Goal: Transaction & Acquisition: Obtain resource

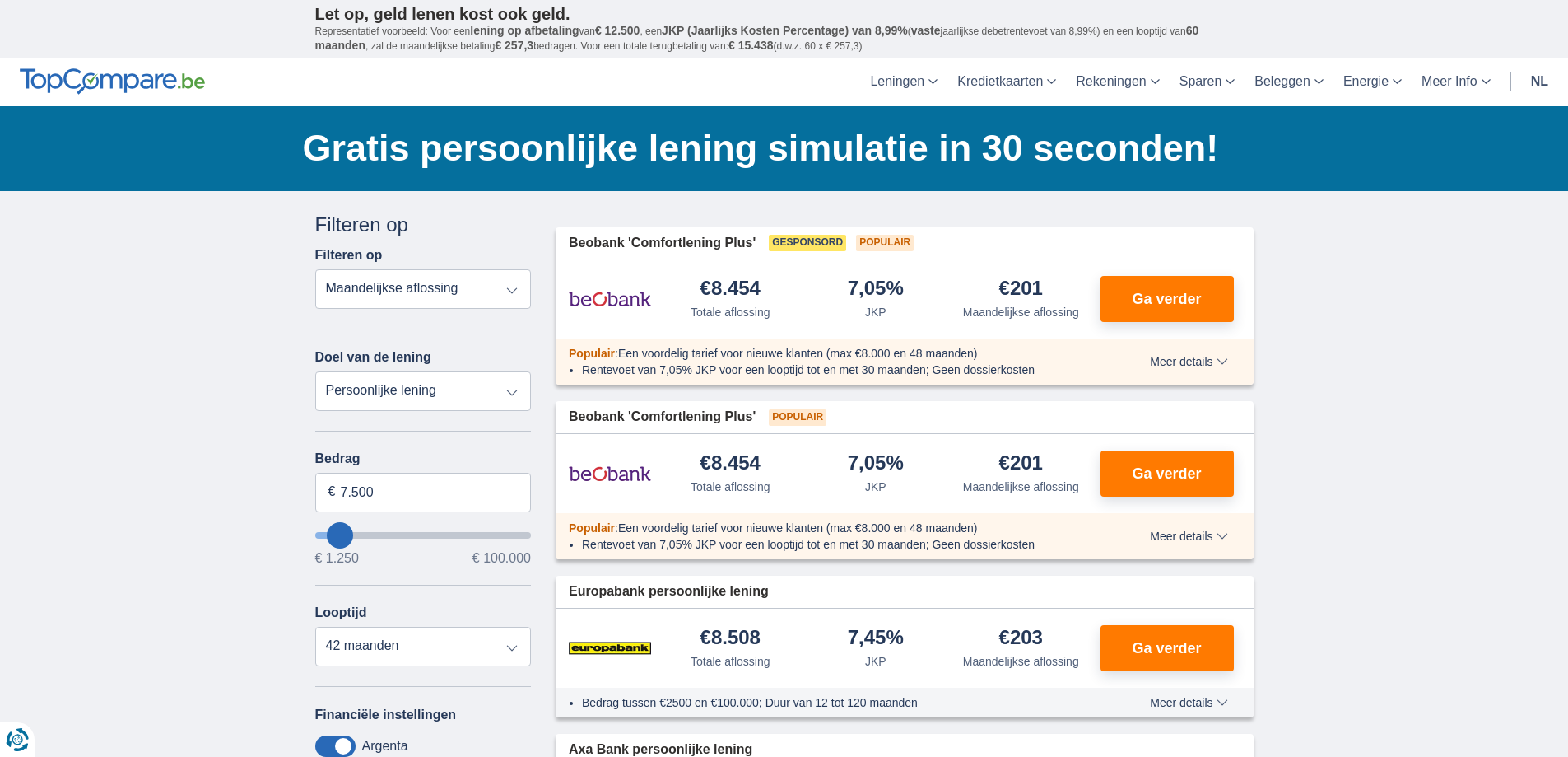
click at [491, 392] on select "Persoonlijke lening Auto Moto / fiets Mobilhome / caravan Renovatie Energie Sch…" at bounding box center [423, 391] width 217 height 39
select select "debtConsolidation"
click at [315, 371] on select "Persoonlijke lening Auto Moto / fiets Mobilhome / caravan Renovatie Energie Sch…" at bounding box center [423, 391] width 217 height 39
type input "10.000"
type input "10250"
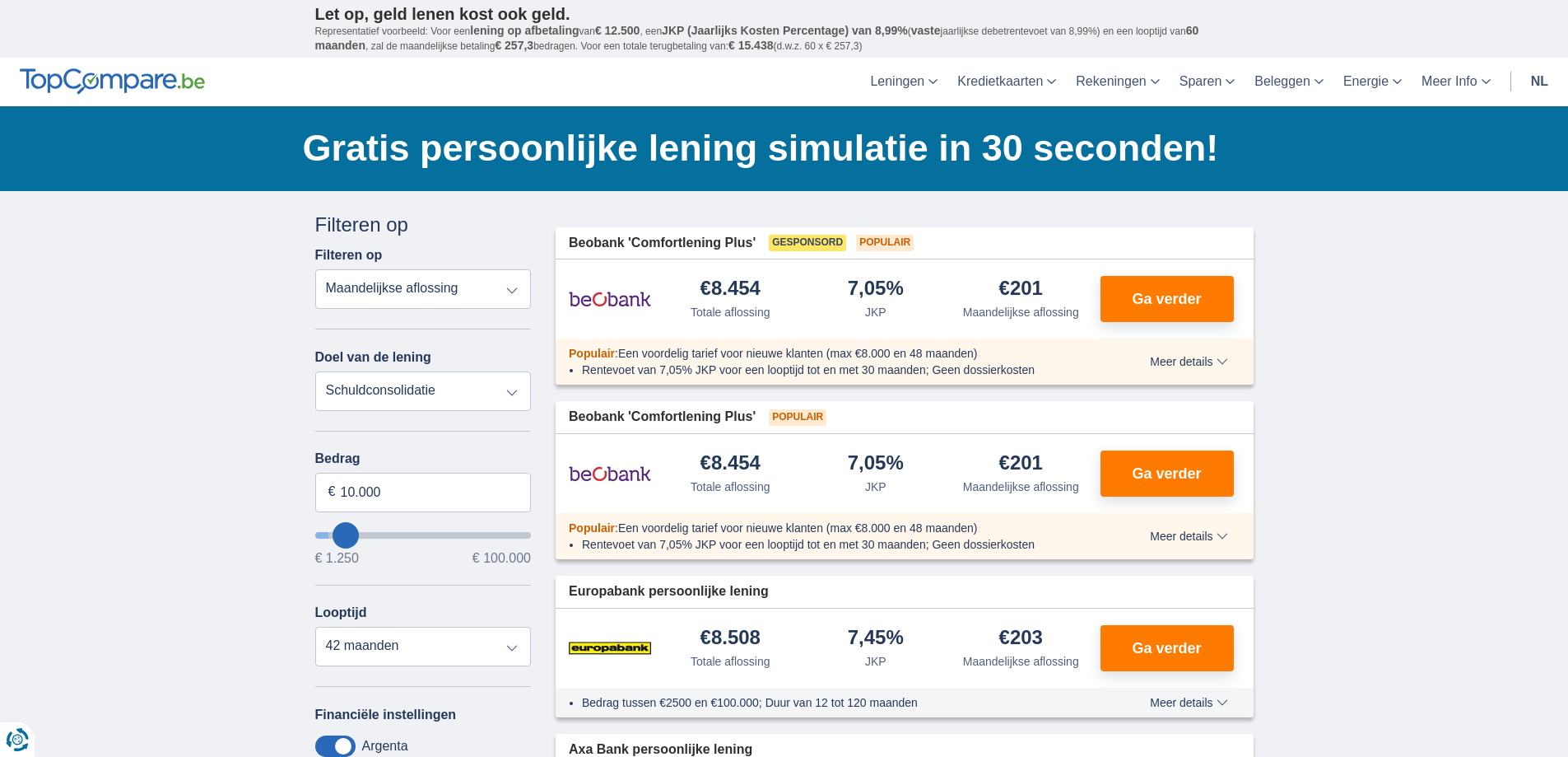
select select "48"
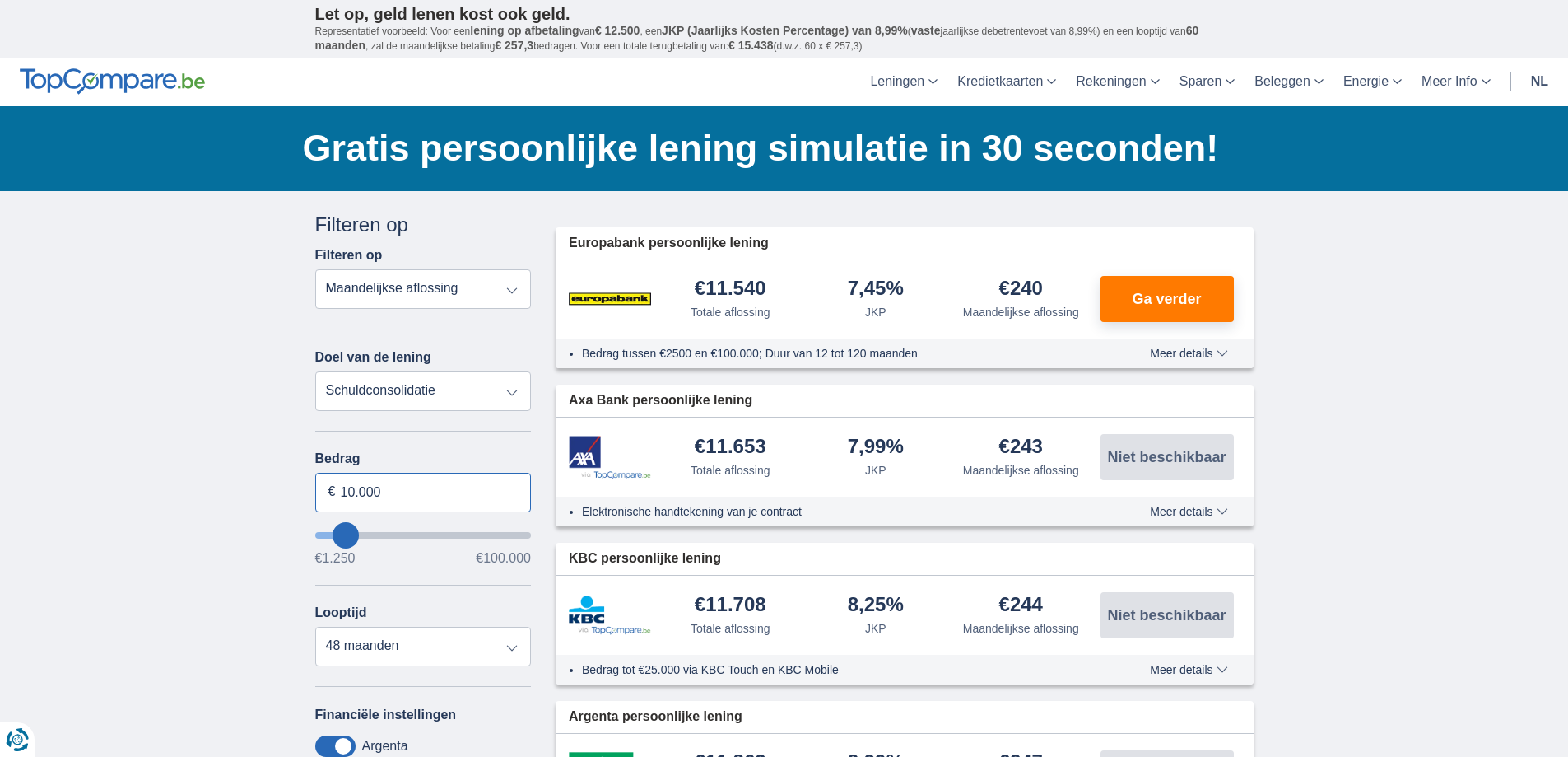
drag, startPoint x: 365, startPoint y: 495, endPoint x: 325, endPoint y: 496, distance: 40.0
click at [325, 496] on input "10.000" at bounding box center [423, 493] width 217 height 39
type input "90.000"
type input "90250"
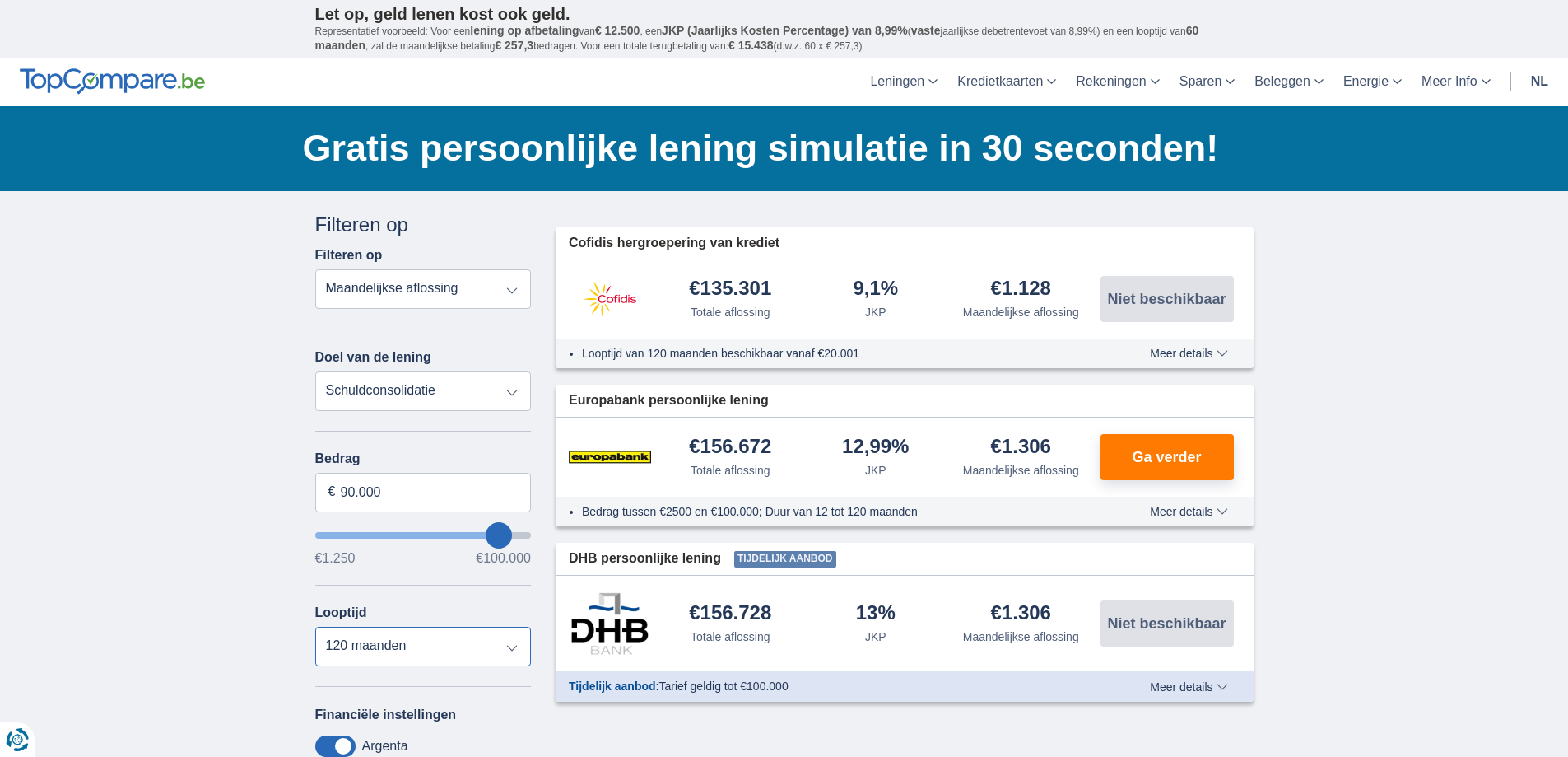
select select "96"
click at [315, 626] on select "12 maanden 18 maanden 24 maanden 30 maanden 36 maanden 42 maanden 48 maanden 60…" at bounding box center [423, 646] width 217 height 39
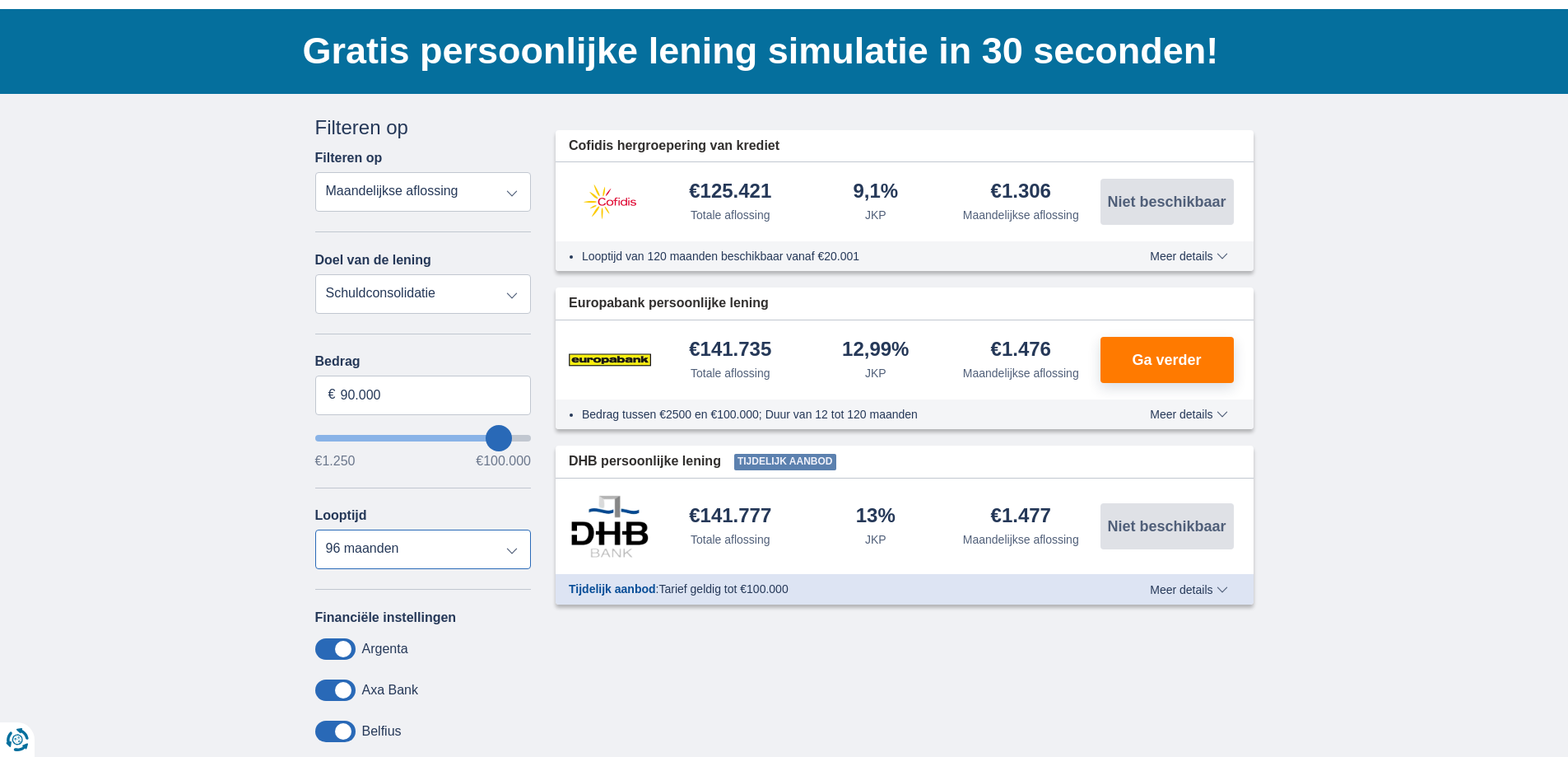
scroll to position [82, 0]
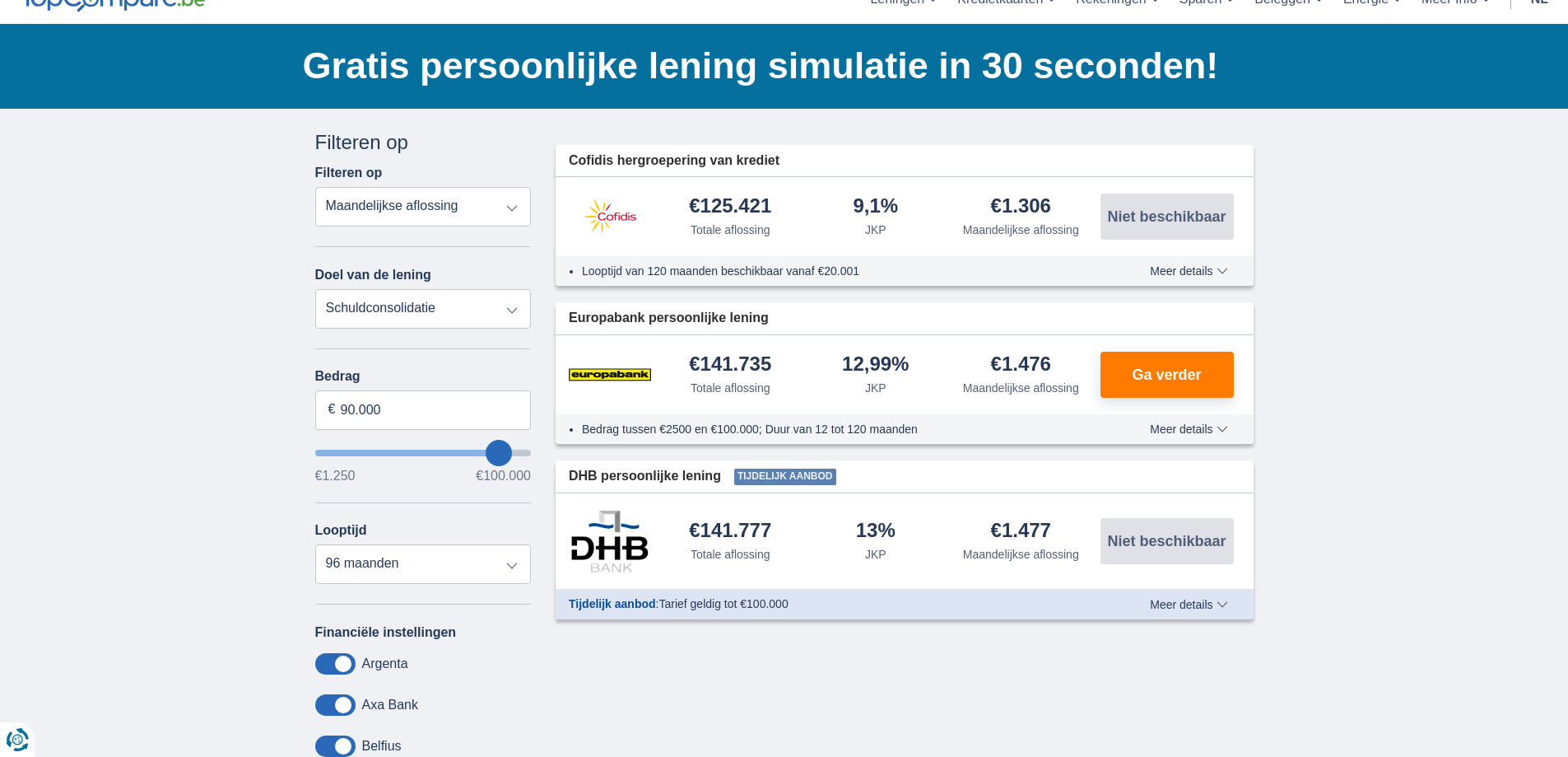
click at [489, 301] on select "Persoonlijke lening Auto Moto / fiets Mobilhome / caravan Renovatie Energie Sch…" at bounding box center [423, 308] width 217 height 39
select select "renovationLoan"
click at [315, 289] on select "Persoonlijke lening Auto Moto / fiets Mobilhome / caravan Renovatie Energie Sch…" at bounding box center [423, 308] width 217 height 39
type input "15.000"
type input "15250"
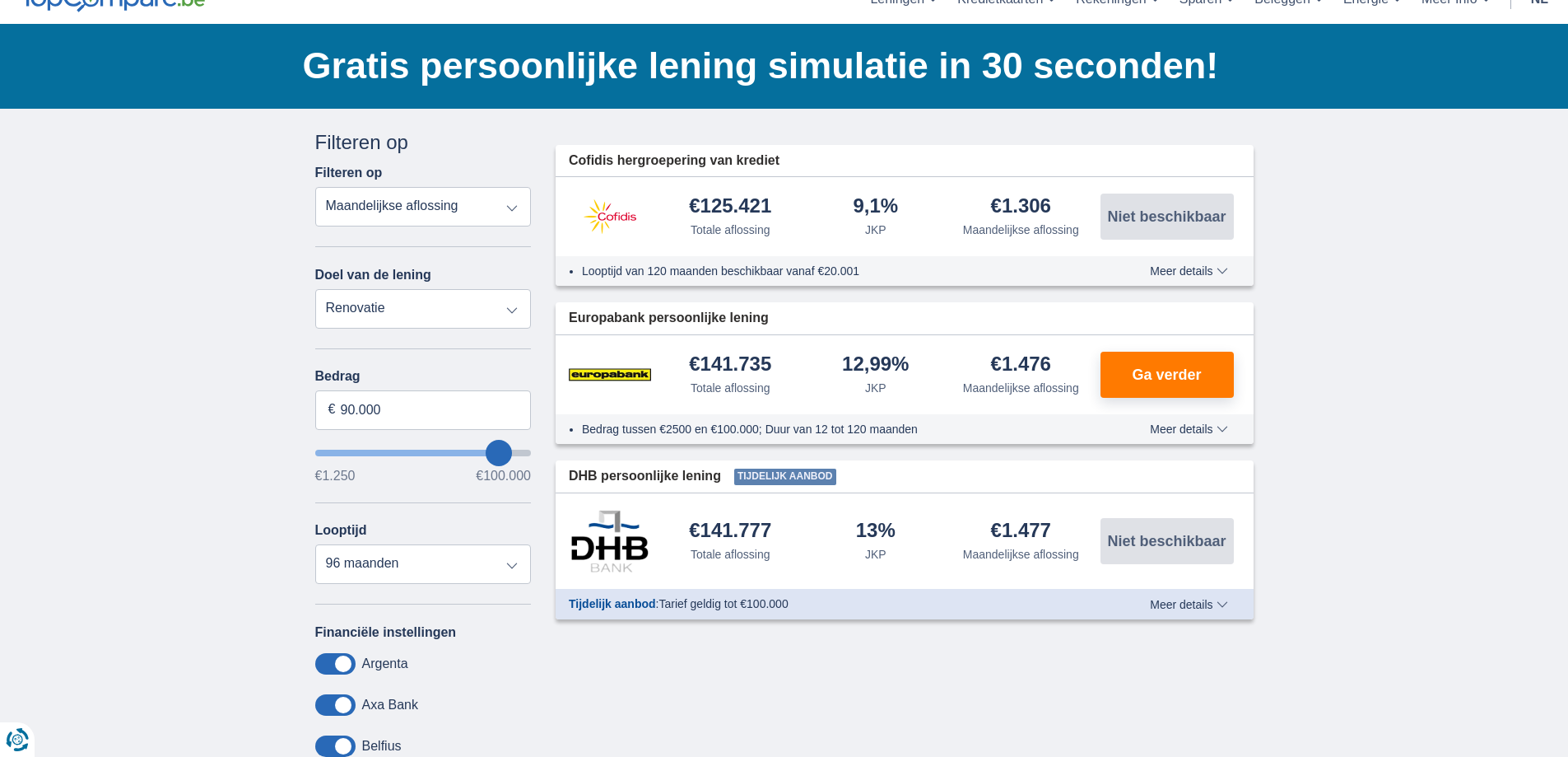
select select "60"
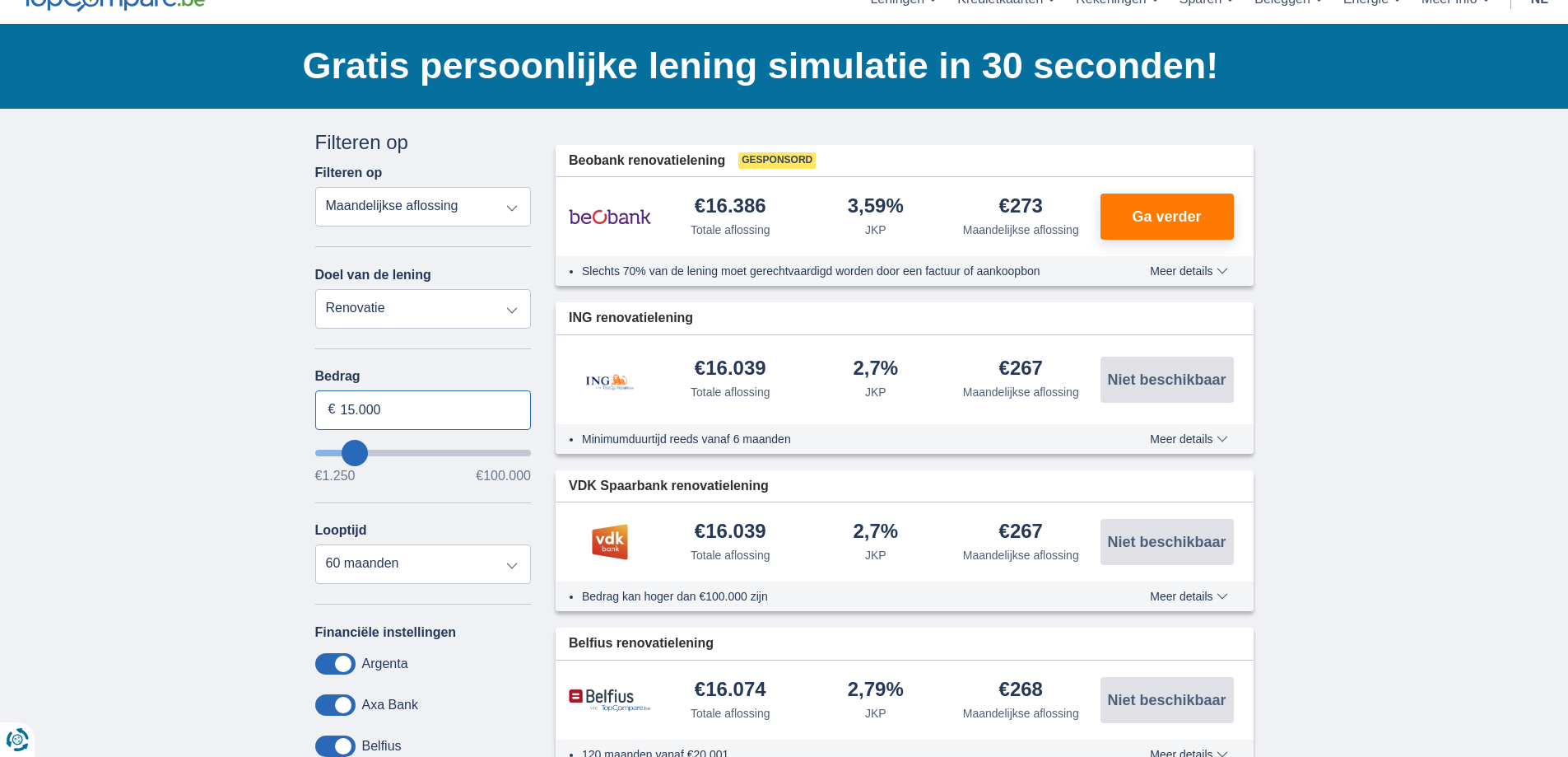
click at [430, 415] on input "15.000" at bounding box center [423, 410] width 217 height 39
type input "90.000"
type input "90250"
drag, startPoint x: 409, startPoint y: 573, endPoint x: 383, endPoint y: 550, distance: 34.7
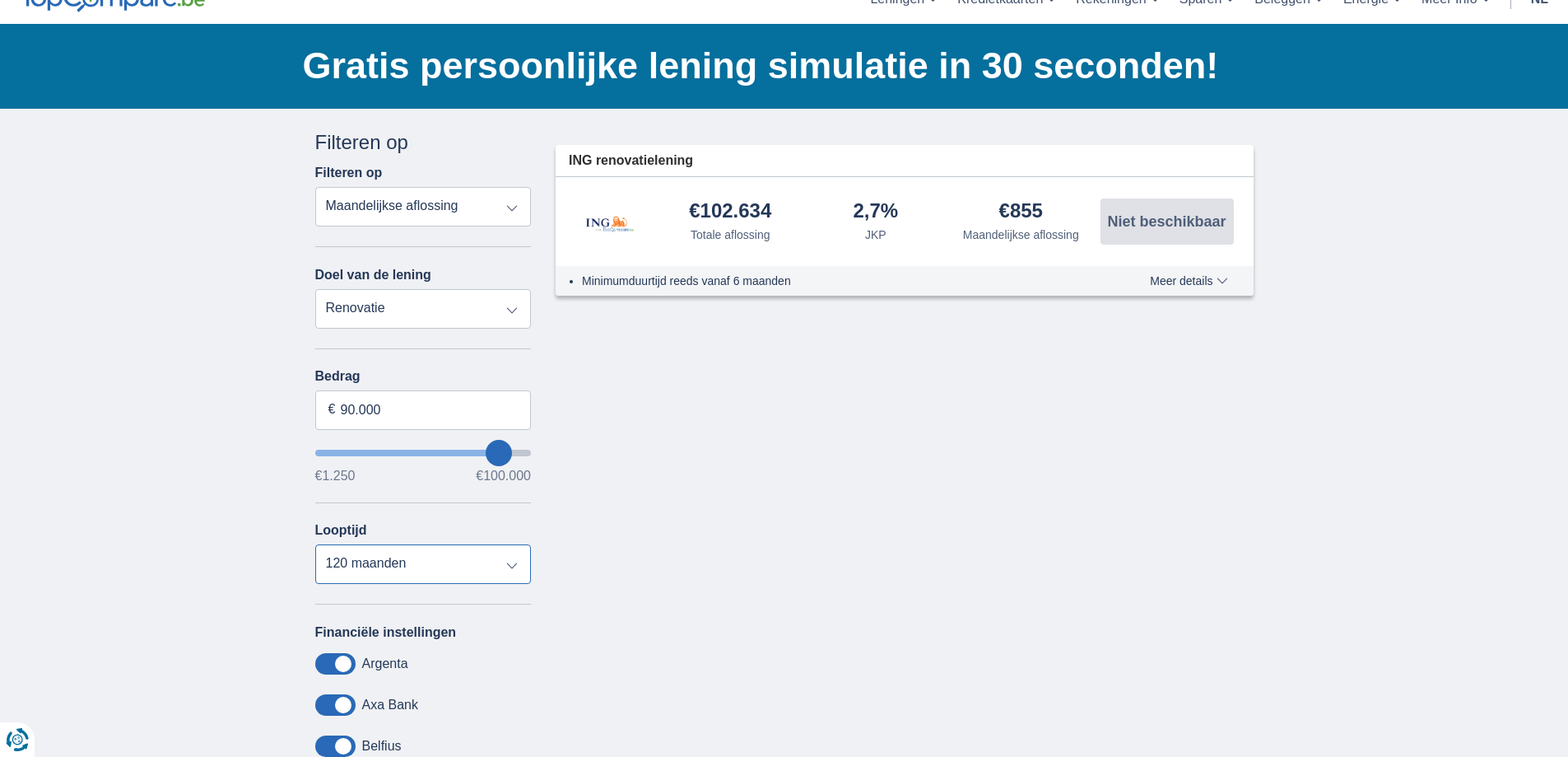
click at [315, 544] on select "12 maanden 18 maanden 24 maanden 30 maanden 36 maanden 42 maanden 48 maanden 60…" at bounding box center [423, 564] width 217 height 39
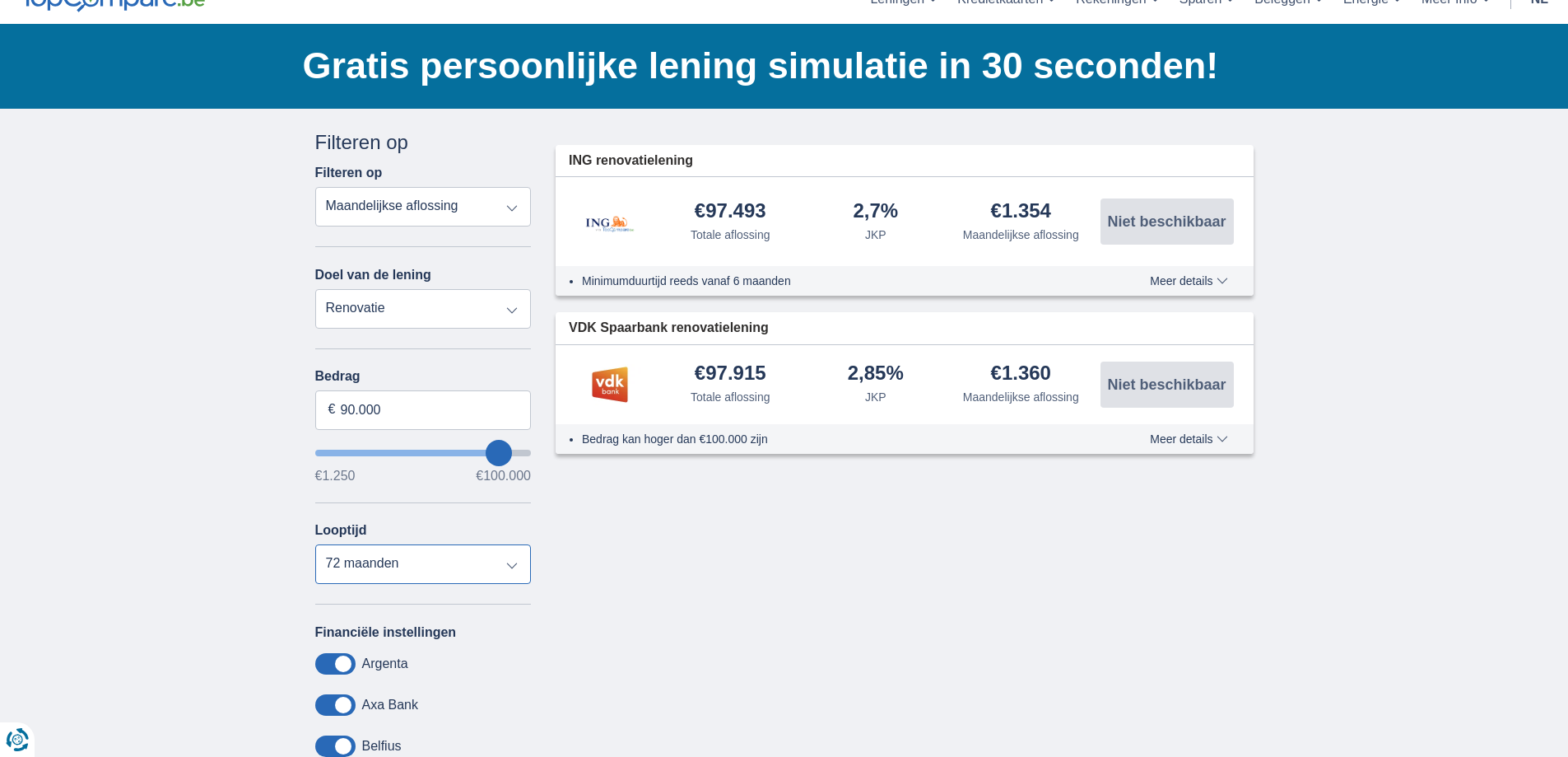
click at [406, 561] on select "12 maanden 18 maanden 24 maanden 30 maanden 36 maanden 42 maanden 48 maanden 60…" at bounding box center [423, 564] width 217 height 39
select select "96"
click at [315, 544] on select "12 maanden 18 maanden 24 maanden 30 maanden 36 maanden 42 maanden 48 maanden 60…" at bounding box center [423, 564] width 217 height 39
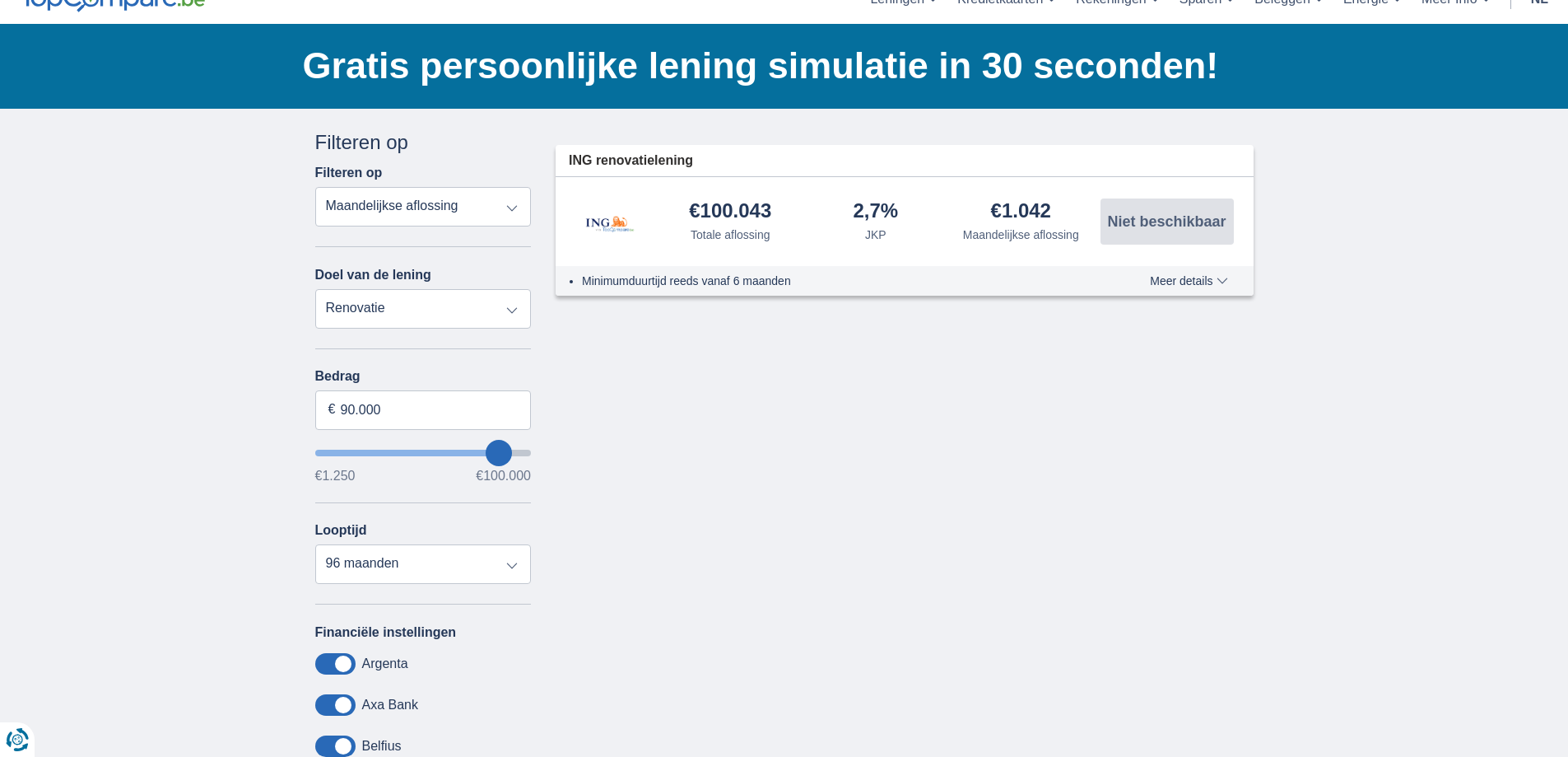
click at [487, 299] on select "Persoonlijke lening Auto Moto / fiets Mobilhome / caravan Renovatie Energie Sch…" at bounding box center [423, 308] width 217 height 39
select select "personalLoan"
click at [315, 289] on select "Persoonlijke lening Auto Moto / fiets Mobilhome / caravan Renovatie Energie Sch…" at bounding box center [423, 308] width 217 height 39
type input "7.500"
type input "7250"
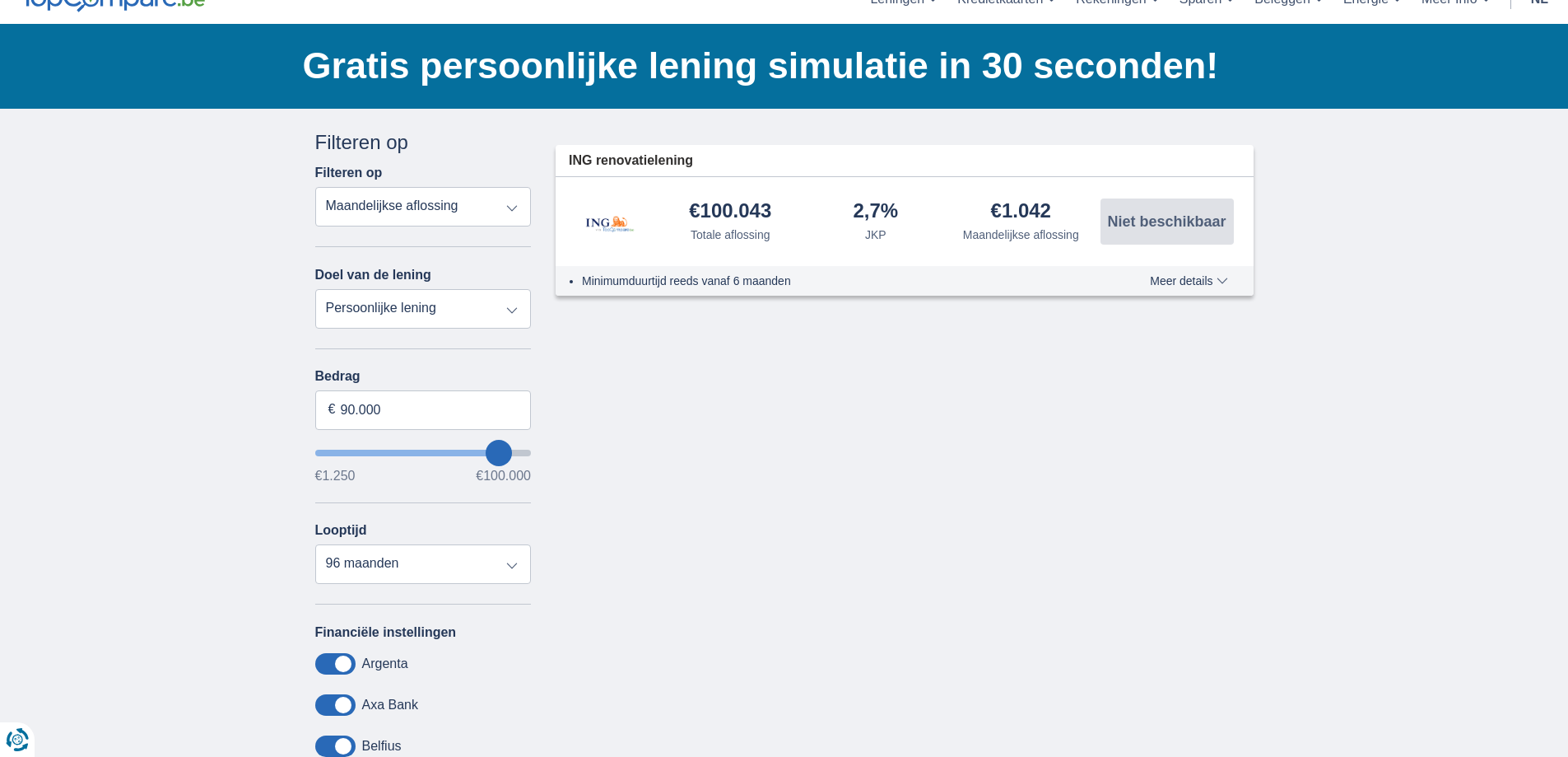
select select "42"
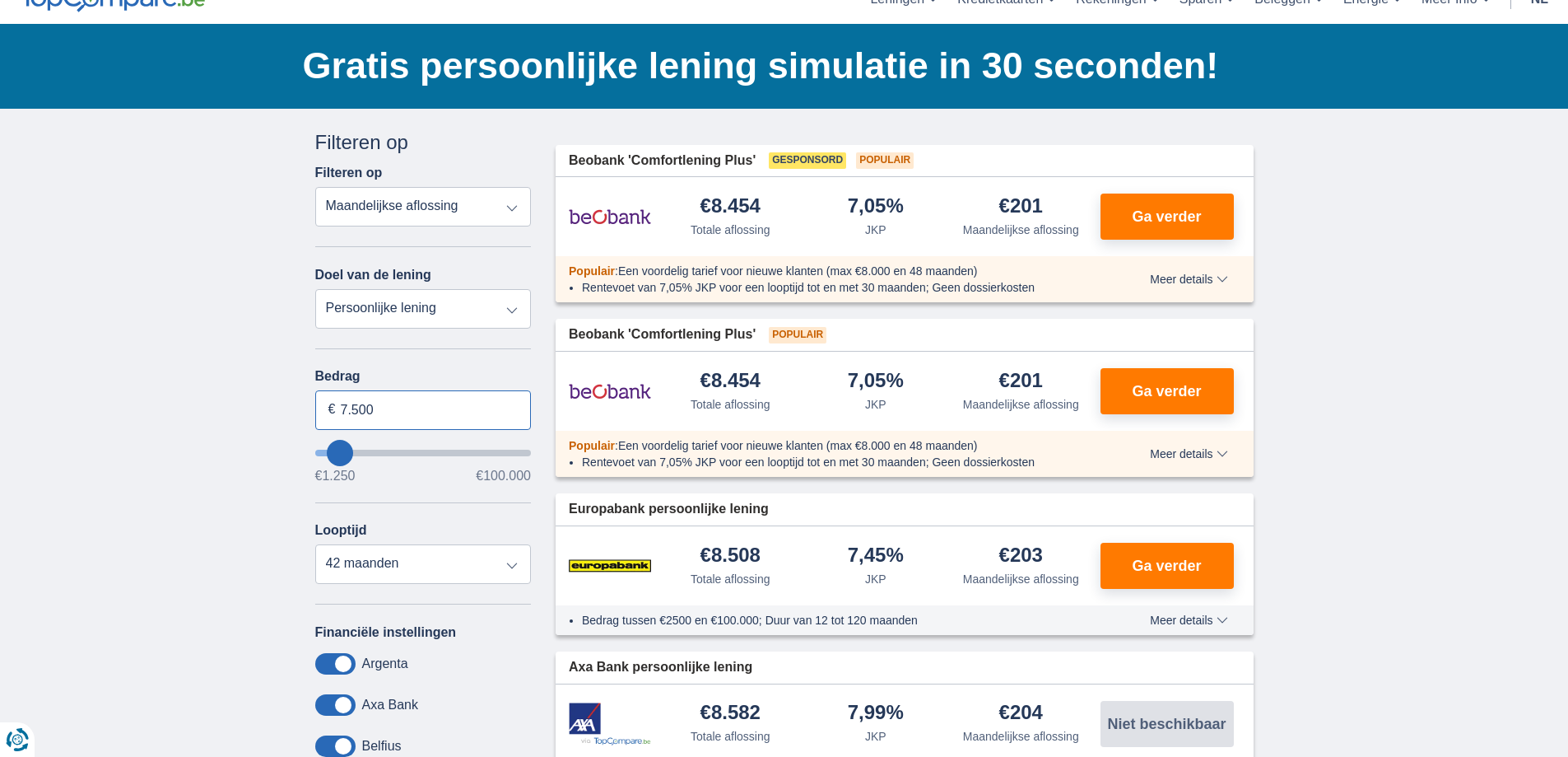
drag, startPoint x: 376, startPoint y: 411, endPoint x: 276, endPoint y: 411, distance: 100.0
type input "90.000"
type input "90250"
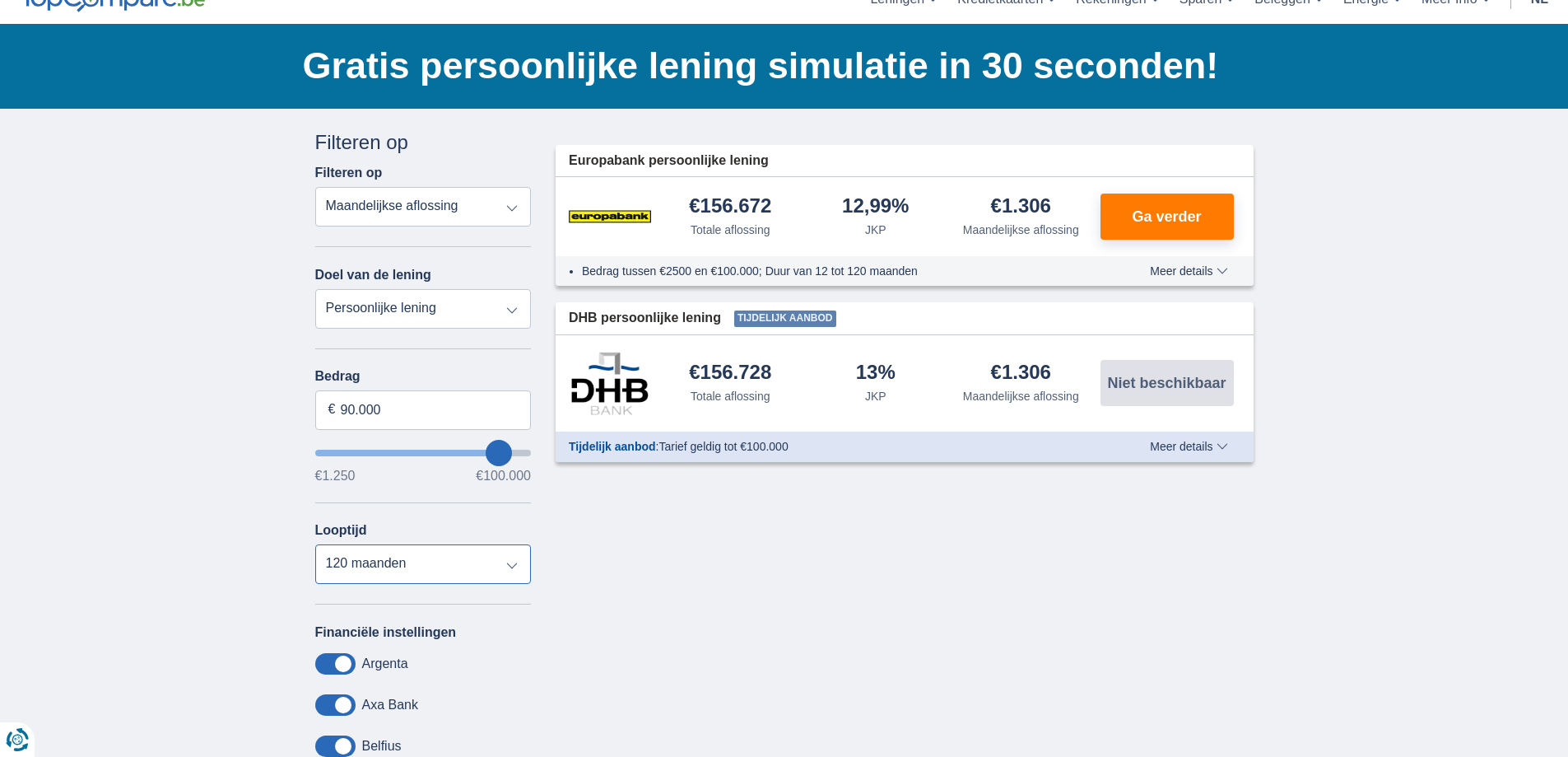
select select "96"
click at [315, 544] on select "12 maanden 18 maanden 24 maanden 30 maanden 36 maanden 42 maanden 48 maanden 60…" at bounding box center [423, 564] width 217 height 39
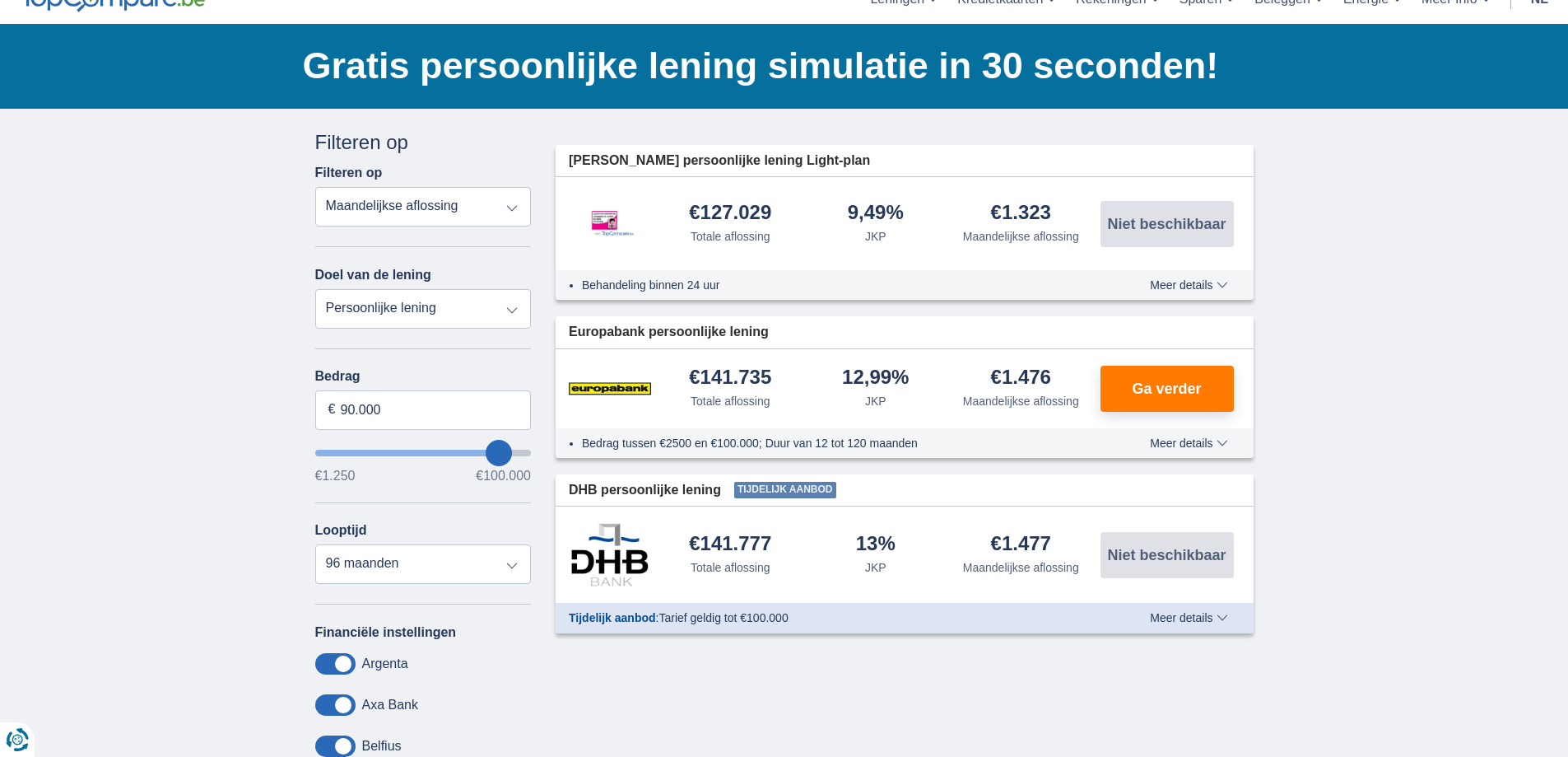
click at [425, 314] on select "Persoonlijke lening Auto Moto / fiets Mobilhome / caravan Renovatie Energie Sch…" at bounding box center [423, 308] width 217 height 39
select select "caravan"
click at [315, 289] on select "Persoonlijke lening Auto Moto / fiets Mobilhome / caravan Renovatie Energie Sch…" at bounding box center [423, 308] width 217 height 39
type input "15.000"
type input "15250"
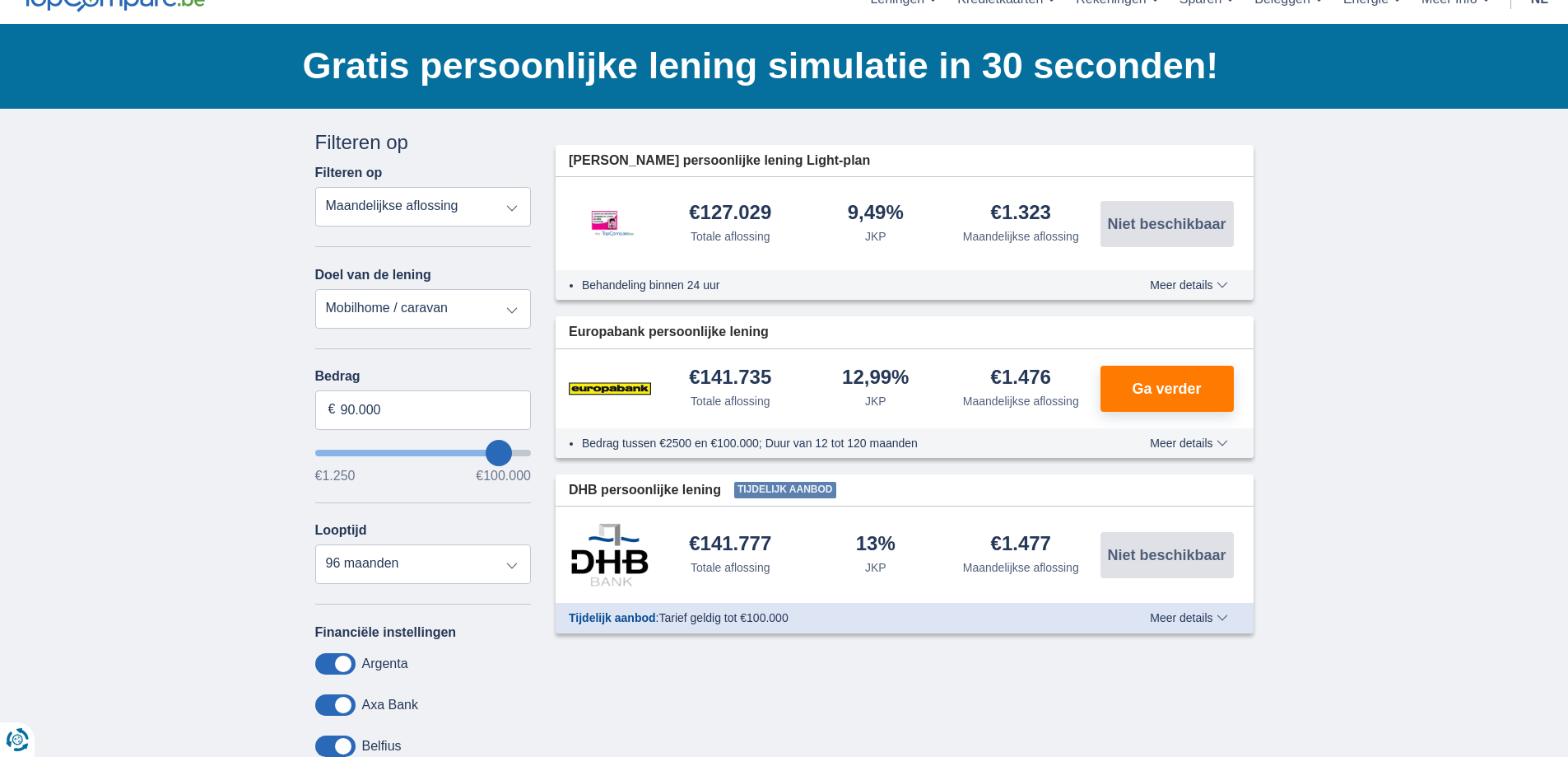
select select "60"
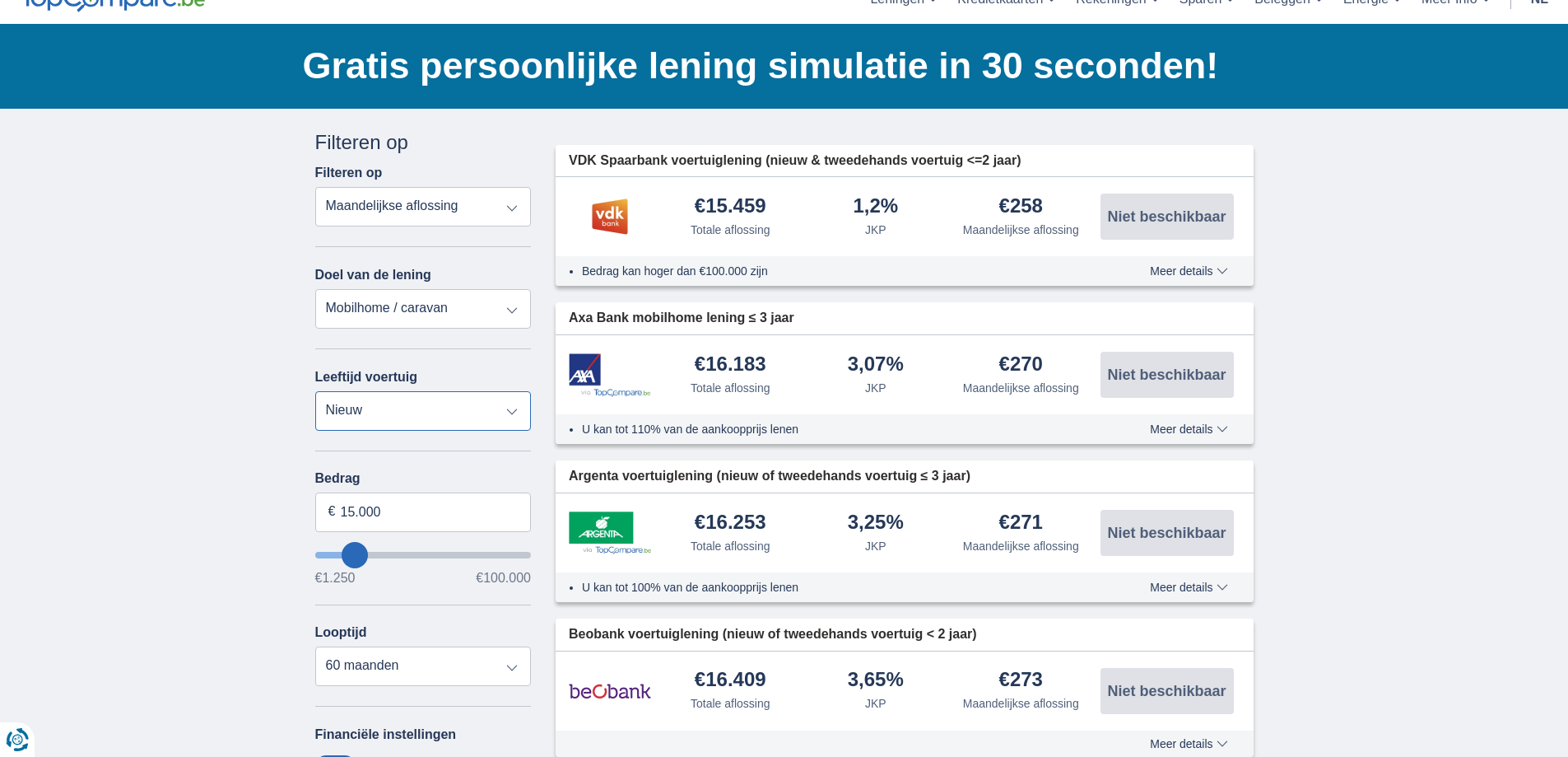
click at [418, 410] on select "Nieuw 0-1 jaar 1-2 jaar 2-3 jaar 3-4 jaar 4-5 jaar 5+ jaar" at bounding box center [423, 410] width 217 height 39
select select "5+"
click at [315, 391] on select "Nieuw 0-1 jaar 1-2 jaar 2-3 jaar 3-4 jaar 4-5 jaar 5+ jaar" at bounding box center [423, 410] width 217 height 39
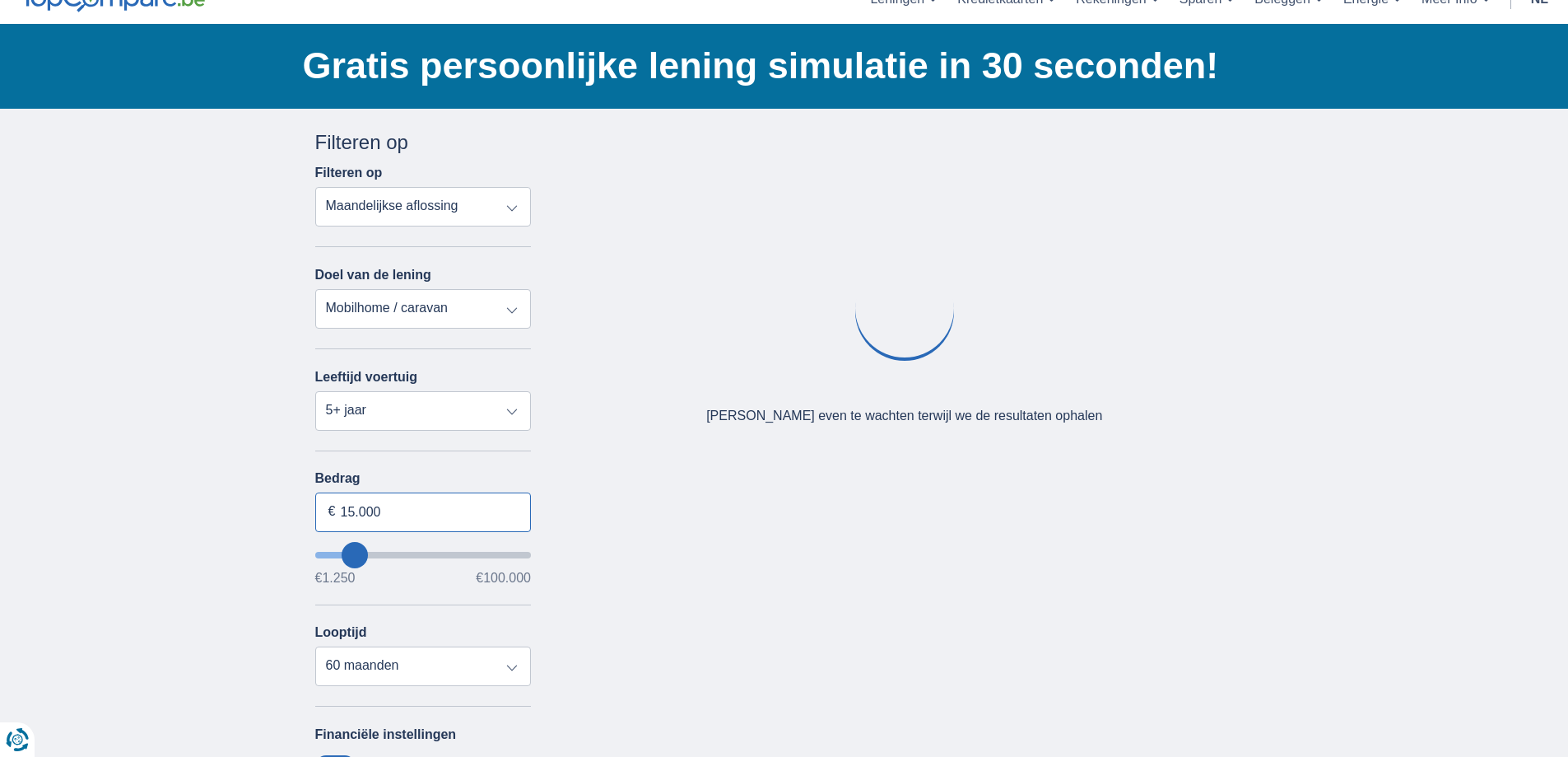
drag, startPoint x: 402, startPoint y: 516, endPoint x: 328, endPoint y: 508, distance: 74.4
click at [329, 509] on div "15.000 €" at bounding box center [423, 512] width 217 height 39
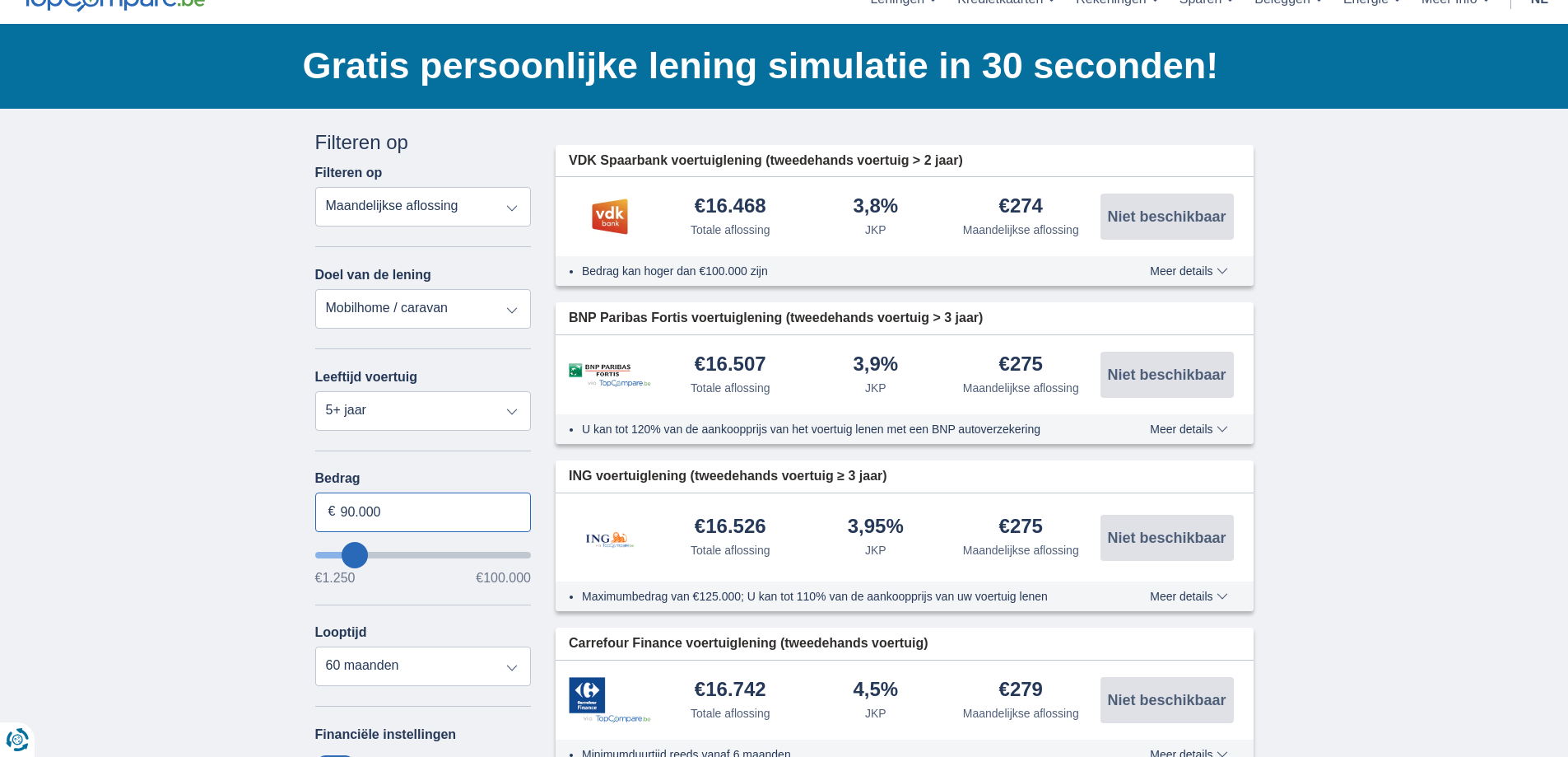
type input "90.000"
type input "90250"
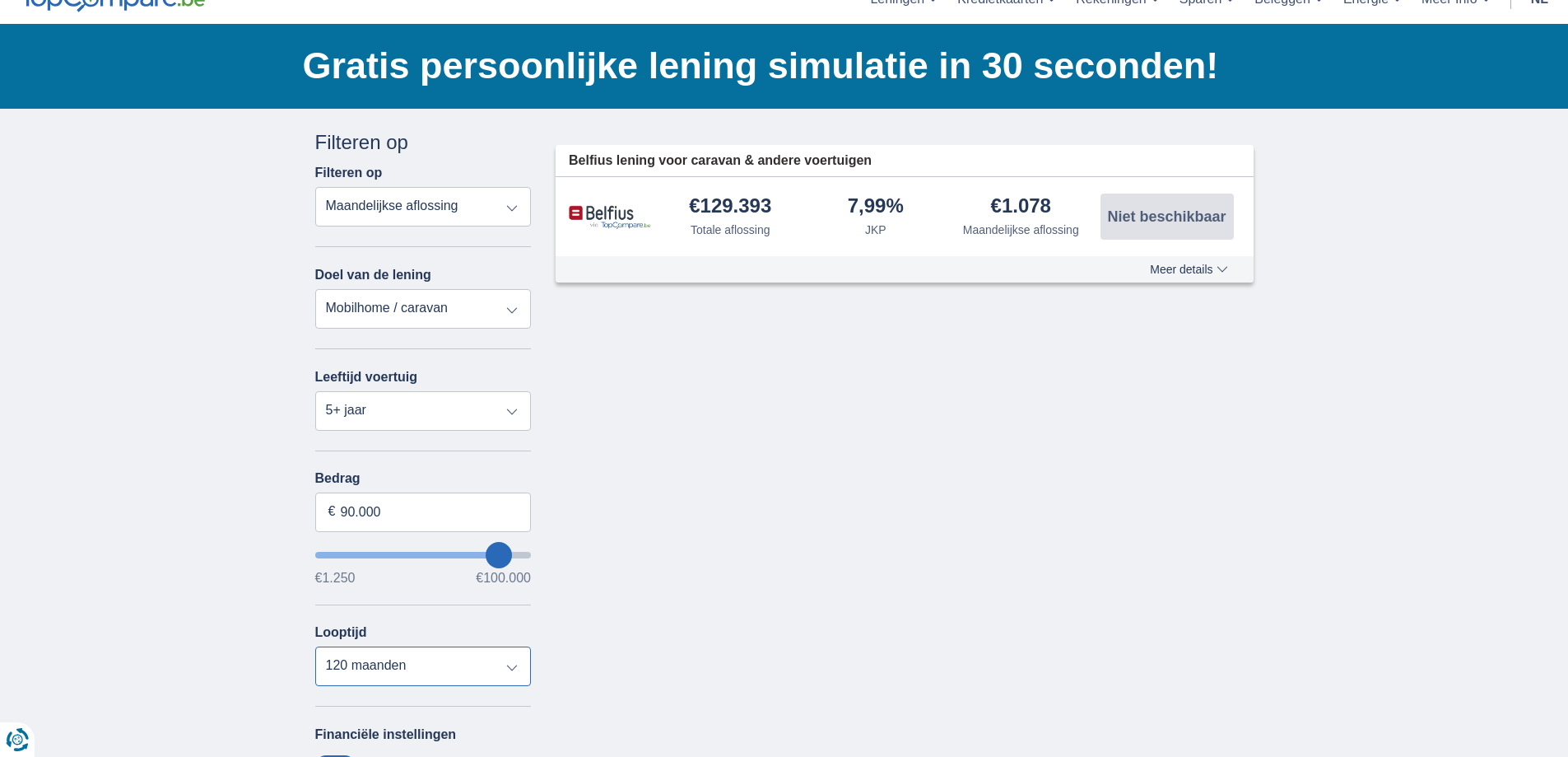
select select "96"
click at [315, 647] on select "12 maanden 18 maanden 24 maanden 30 maanden 36 maanden 42 maanden 48 maanden 60…" at bounding box center [423, 666] width 217 height 39
click at [475, 207] on select "Totale aflossing JKP Maandelijkse aflossing" at bounding box center [423, 207] width 217 height 39
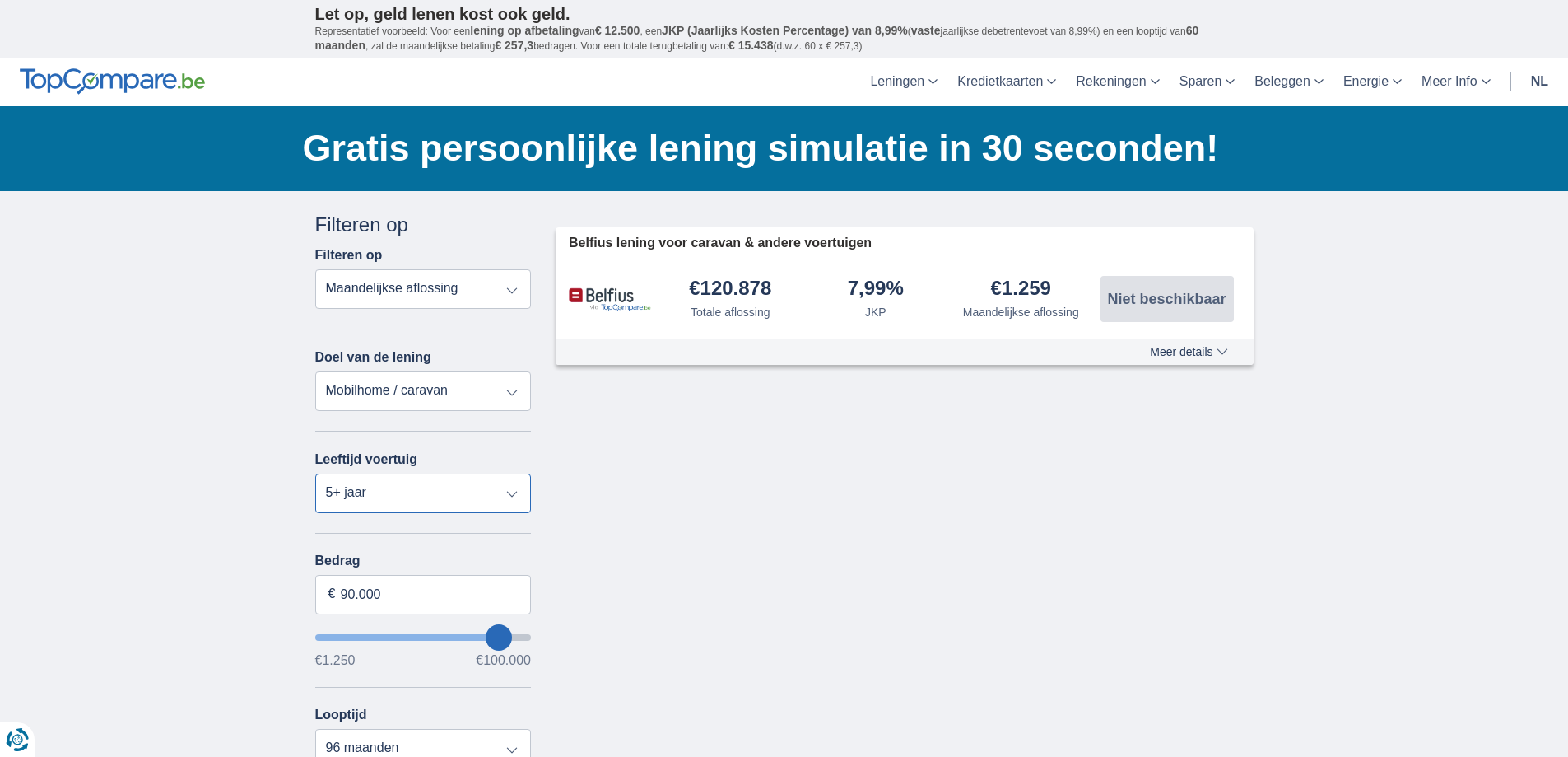
click at [508, 505] on select "Nieuw 0-1 jaar 1-2 jaar 2-3 jaar 3-4 jaar 4-5 jaar 5+ jaar" at bounding box center [423, 493] width 217 height 39
click at [488, 396] on select "Persoonlijke lening Auto Moto / fiets Mobilhome / caravan Renovatie Energie Sch…" at bounding box center [423, 391] width 217 height 39
select select "overdrafts"
click at [315, 371] on select "Persoonlijke lening Auto Moto / fiets Mobilhome / caravan Renovatie Energie Sch…" at bounding box center [423, 391] width 217 height 39
type input "2.000"
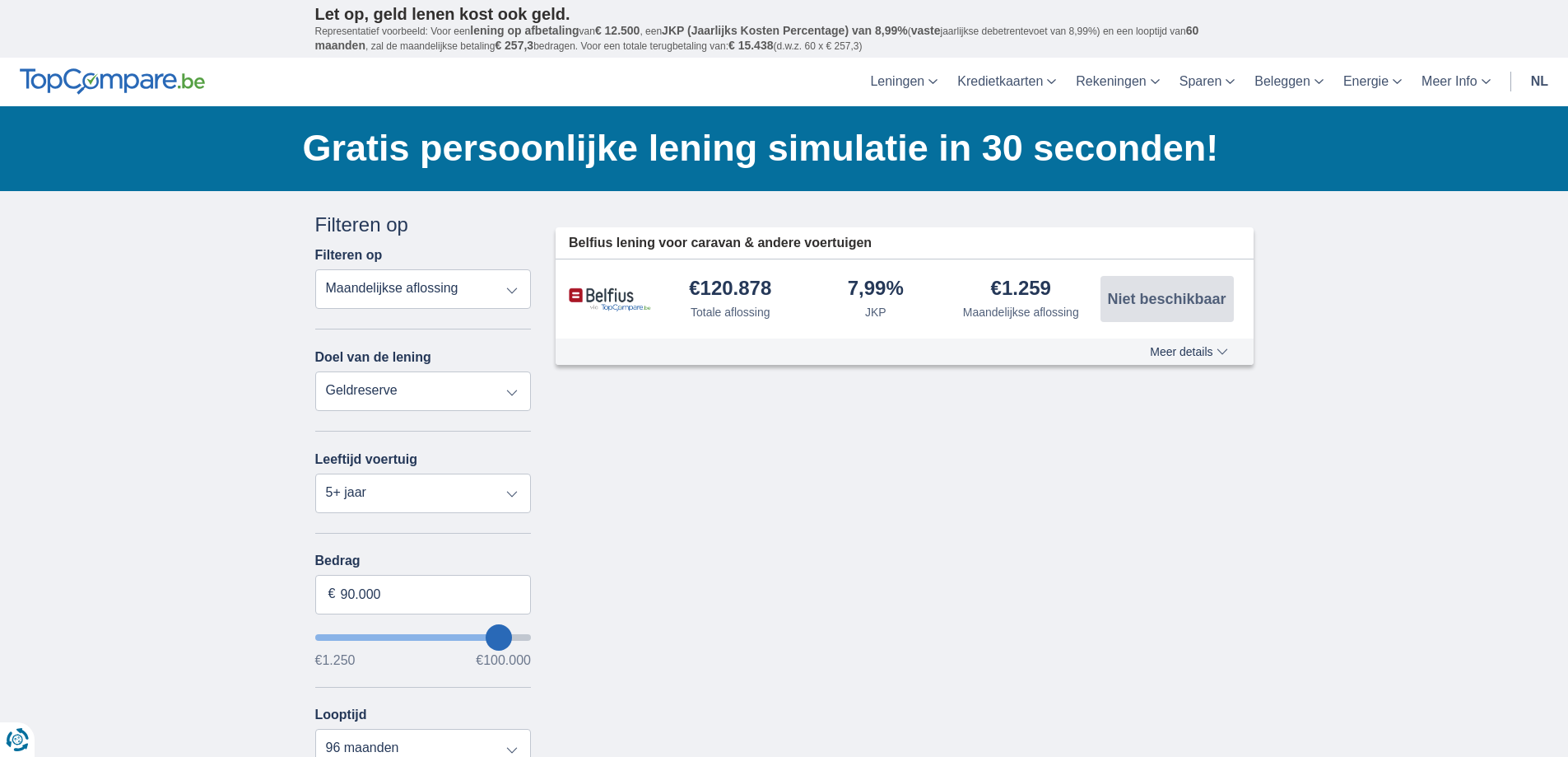
type input "2500"
select select "24"
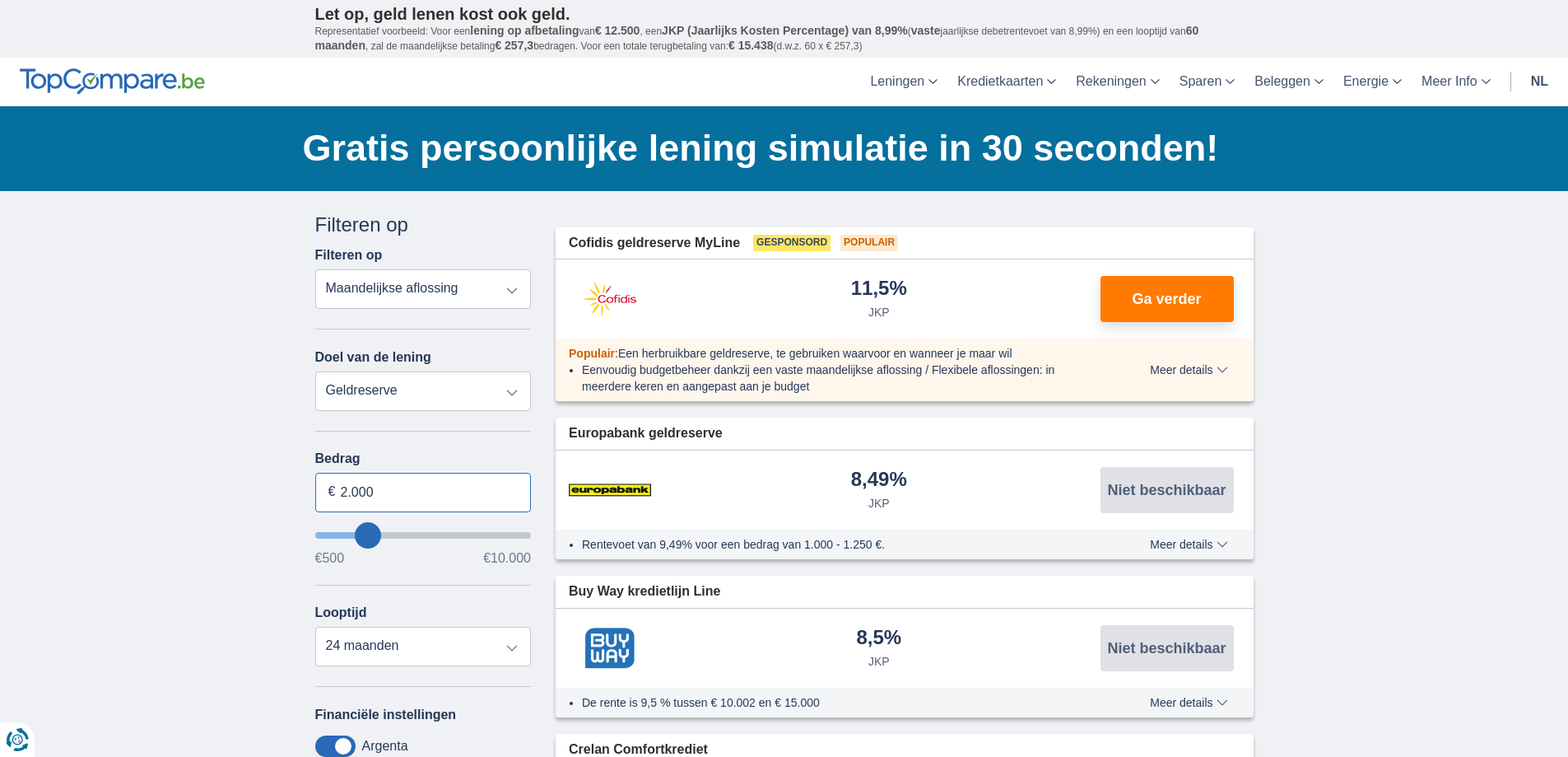
drag, startPoint x: 396, startPoint y: 491, endPoint x: 299, endPoint y: 485, distance: 97.2
type input "10.000"
type input "9500"
select select "48"
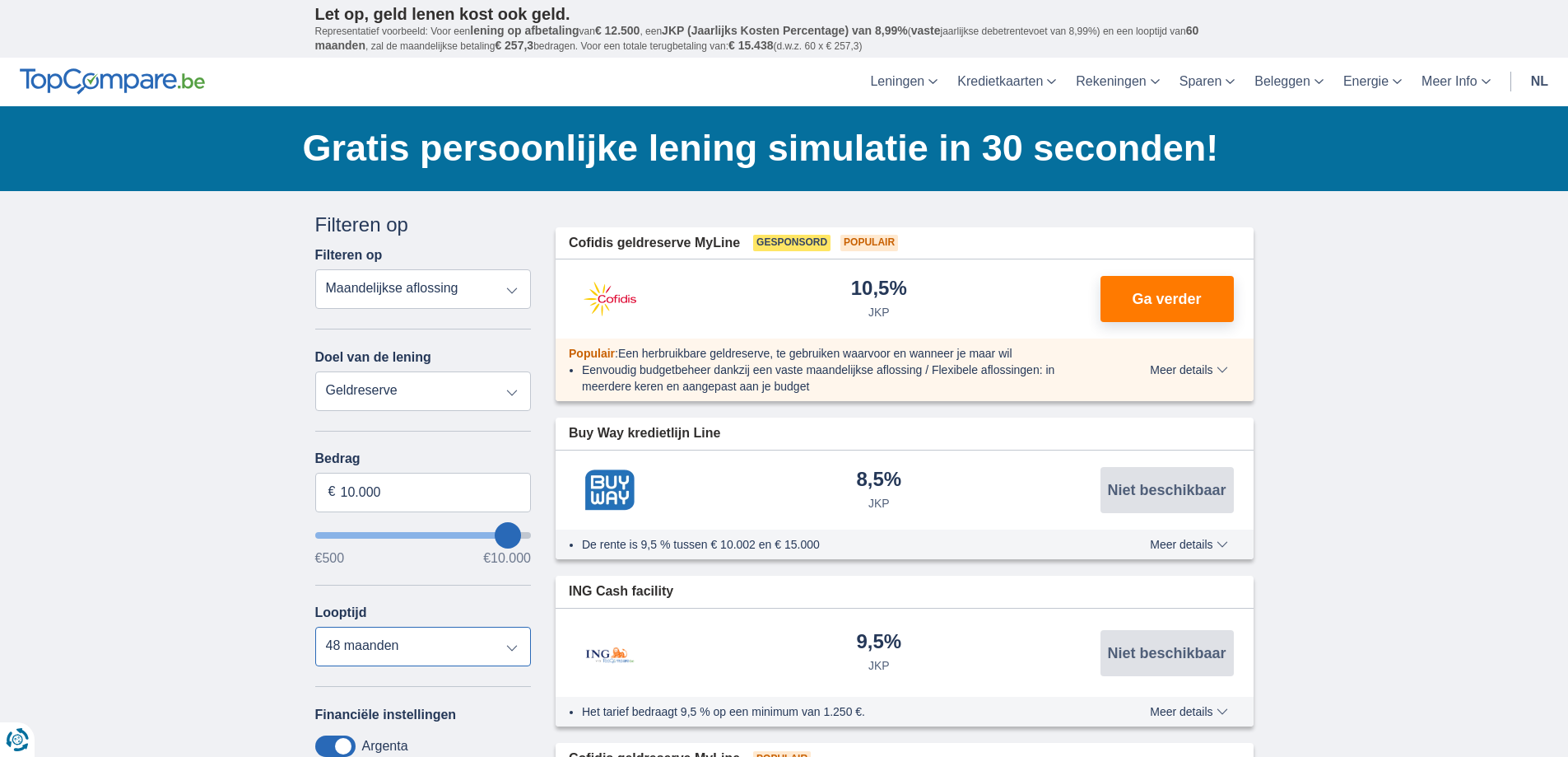
click at [363, 646] on select "12 maanden 18 maanden 24 maanden 30 maanden 36 maanden 42 maanden 48 maanden" at bounding box center [423, 646] width 217 height 39
